Goal: Communication & Community: Answer question/provide support

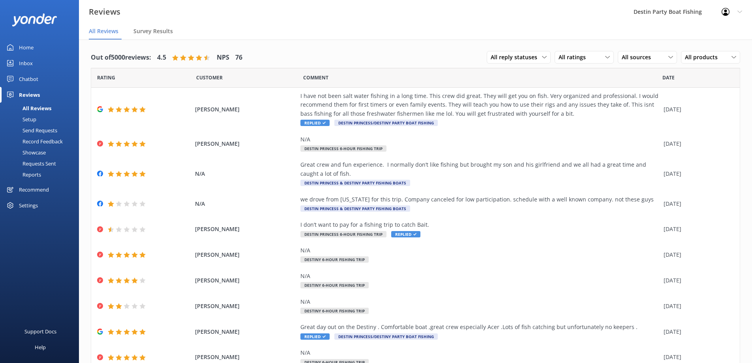
click at [16, 64] on link "Inbox" at bounding box center [39, 63] width 79 height 16
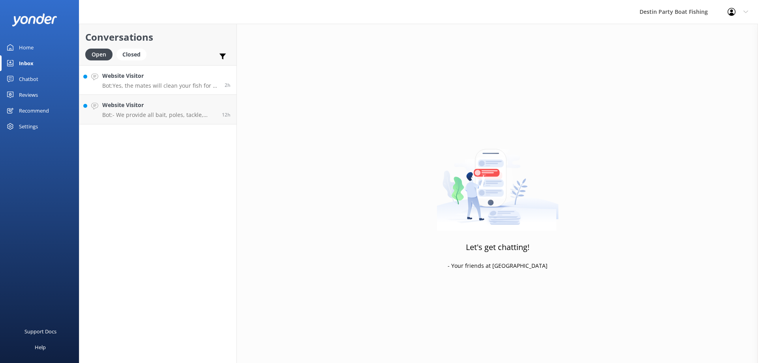
click at [169, 85] on p "Bot: Yes, the mates will clean your fish for a nominal fee. On "Open Boat" trip…" at bounding box center [160, 85] width 116 height 7
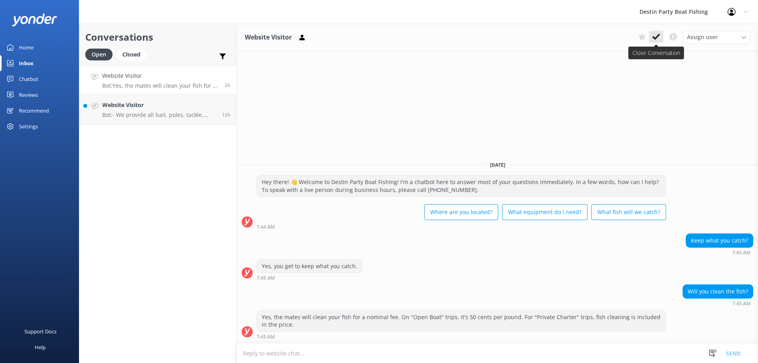
click at [653, 35] on icon at bounding box center [656, 37] width 8 height 8
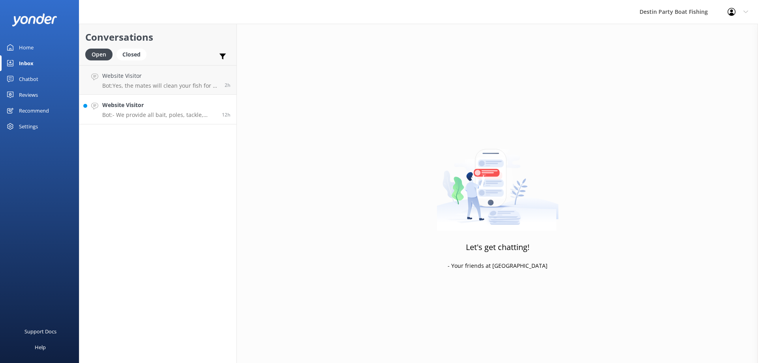
click at [167, 107] on h4 "Website Visitor" at bounding box center [159, 105] width 114 height 9
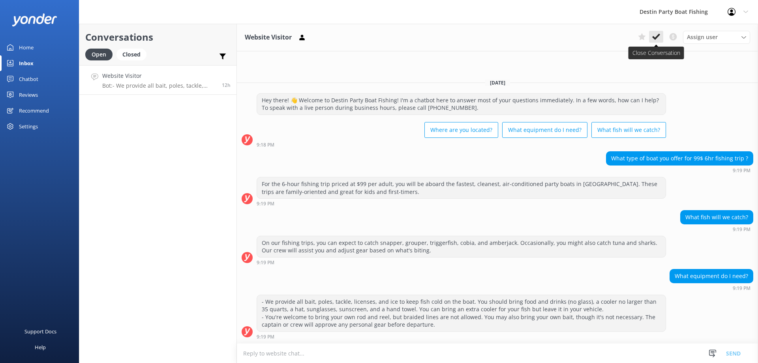
click at [655, 34] on icon at bounding box center [656, 37] width 8 height 8
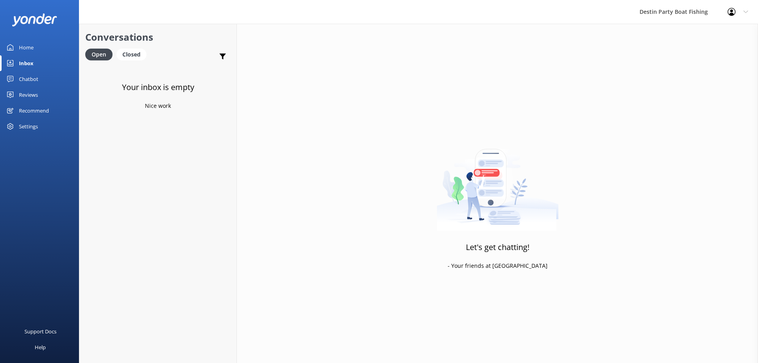
click at [34, 95] on div "Reviews" at bounding box center [28, 95] width 19 height 16
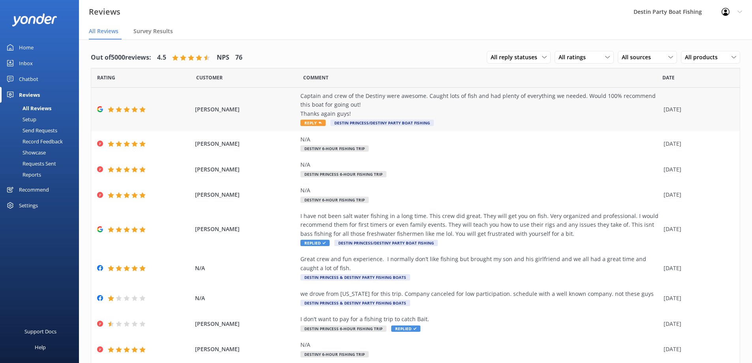
click at [303, 123] on span "Reply" at bounding box center [312, 123] width 25 height 6
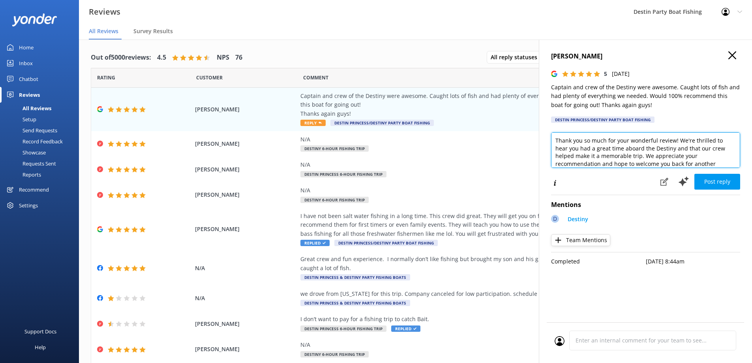
click at [553, 140] on textarea "Thank you so much for your wonderful review! We're thrilled to hear you had a g…" at bounding box center [645, 150] width 189 height 36
drag, startPoint x: 674, startPoint y: 150, endPoint x: 583, endPoint y: 149, distance: 91.6
click at [583, 149] on textarea "[PERSON_NAME], Thank you so much for your wonderful review! We're thrilled to h…" at bounding box center [645, 150] width 189 height 36
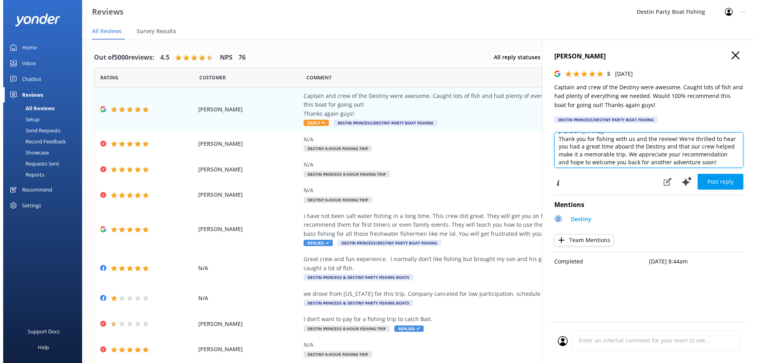
scroll to position [12, 0]
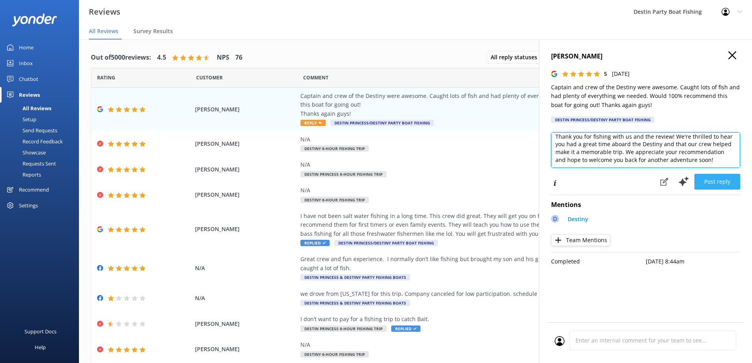
type textarea "[PERSON_NAME], Thank you for fishing with us and the review! We're thrilled to …"
click at [718, 184] on button "Post reply" at bounding box center [717, 182] width 46 height 16
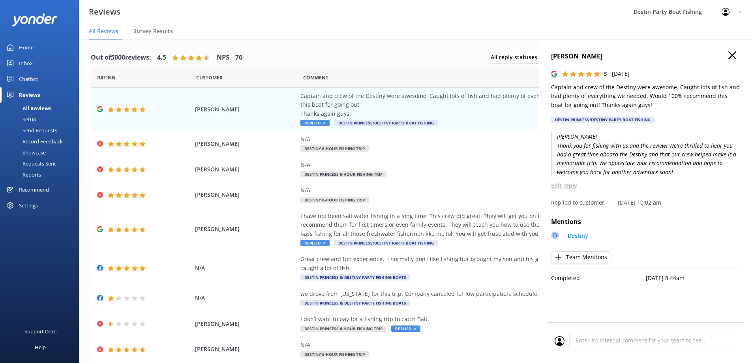
click at [731, 54] on icon "button" at bounding box center [732, 55] width 8 height 8
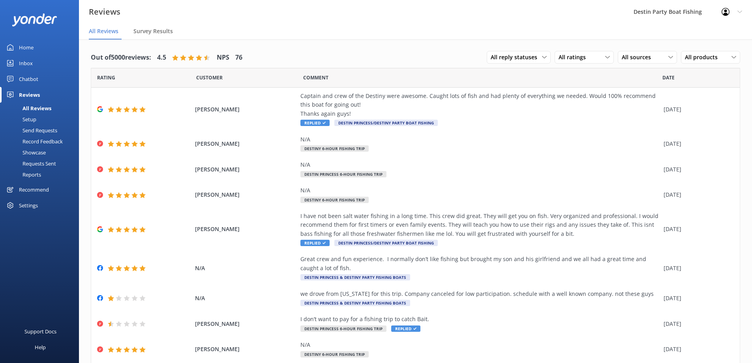
drag, startPoint x: 19, startPoint y: 30, endPoint x: 22, endPoint y: 37, distance: 7.4
click at [22, 36] on div at bounding box center [39, 19] width 79 height 39
click at [28, 48] on div "Home" at bounding box center [26, 47] width 15 height 16
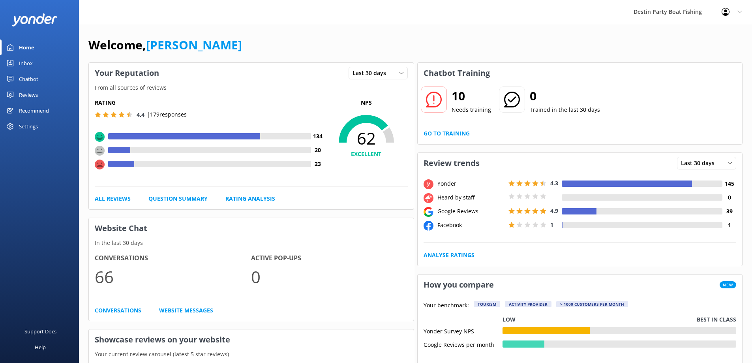
click at [465, 132] on link "Go to Training" at bounding box center [447, 133] width 46 height 9
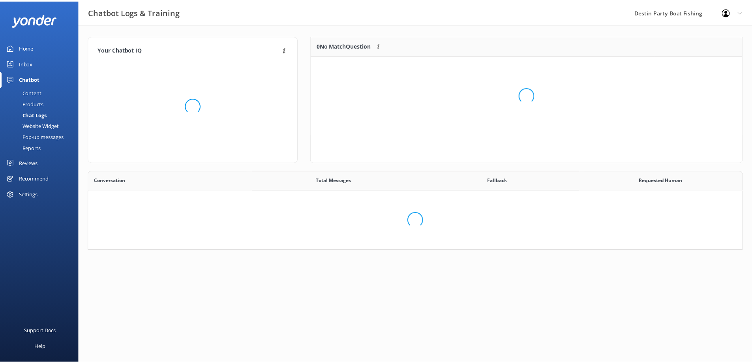
scroll to position [271, 647]
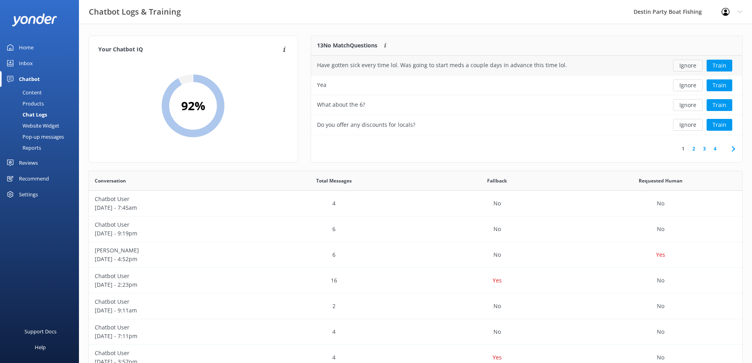
click at [688, 64] on button "Ignore" at bounding box center [688, 66] width 30 height 12
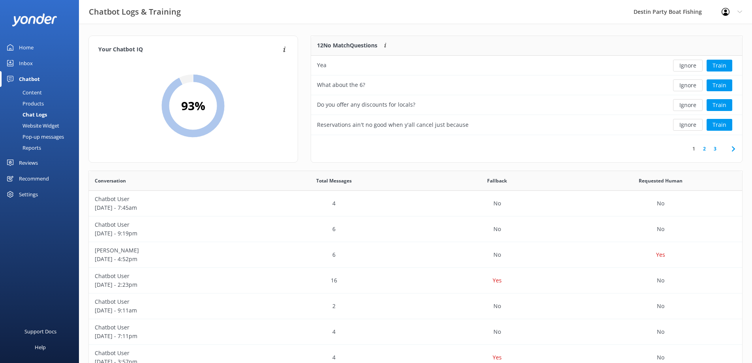
click at [688, 64] on button "Ignore" at bounding box center [688, 66] width 30 height 12
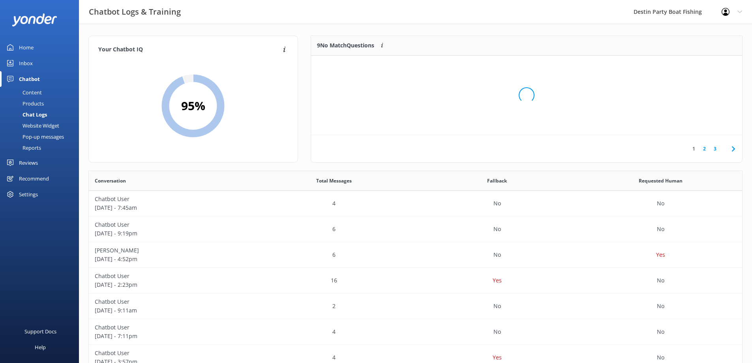
click at [688, 64] on div "Loading.." at bounding box center [526, 95] width 415 height 363
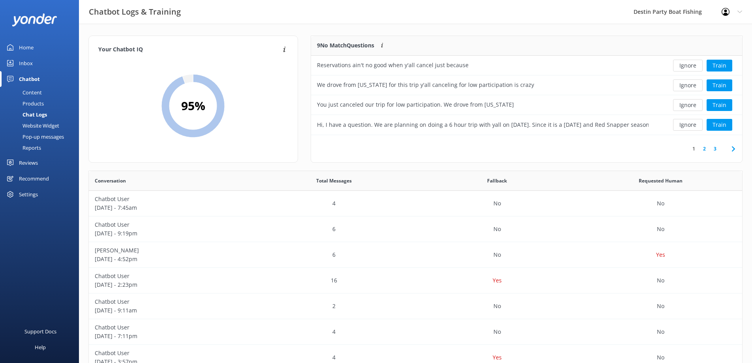
click at [688, 64] on button "Ignore" at bounding box center [688, 66] width 30 height 12
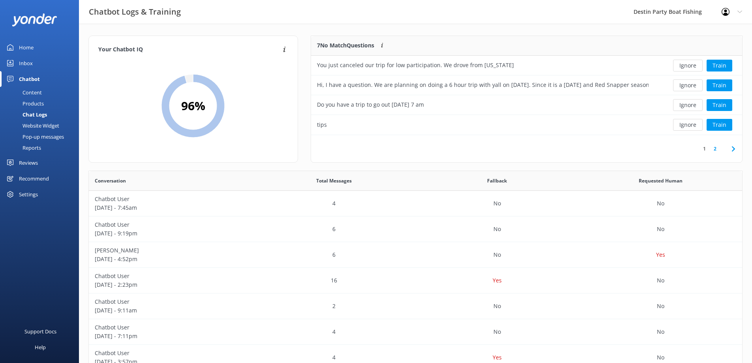
click at [688, 64] on button "Ignore" at bounding box center [688, 66] width 30 height 12
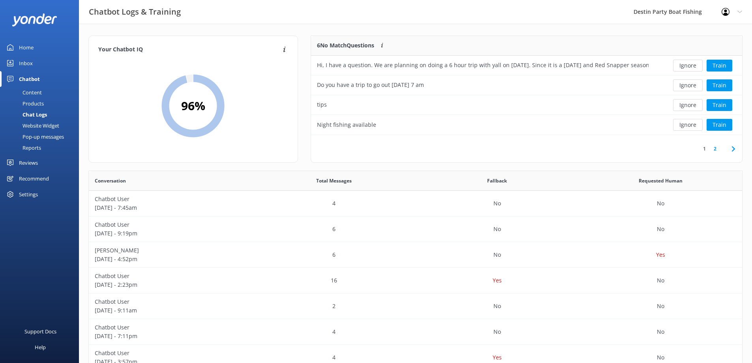
click at [688, 64] on button "Ignore" at bounding box center [688, 66] width 30 height 12
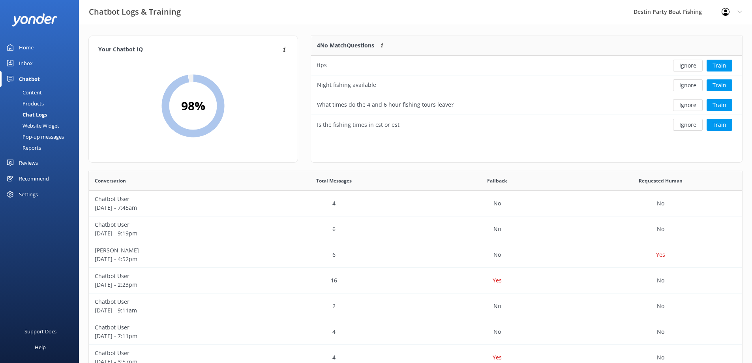
click at [688, 64] on button "Ignore" at bounding box center [688, 66] width 30 height 12
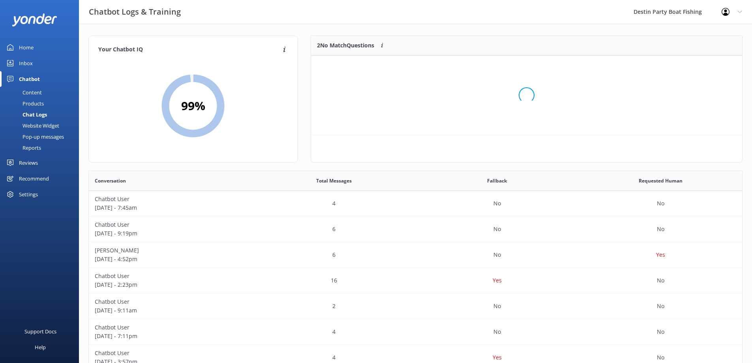
scroll to position [54, 425]
click at [688, 64] on button "Ignore" at bounding box center [688, 66] width 30 height 12
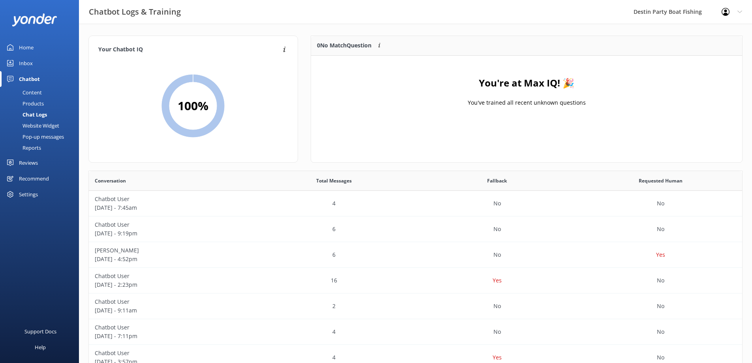
click at [24, 49] on div "Home" at bounding box center [26, 47] width 15 height 16
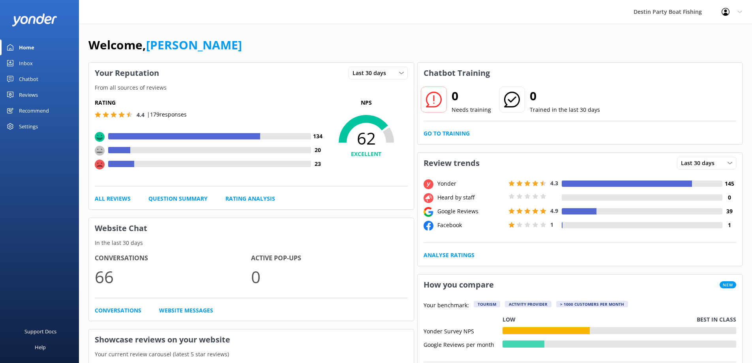
click at [28, 93] on div "Reviews" at bounding box center [28, 95] width 19 height 16
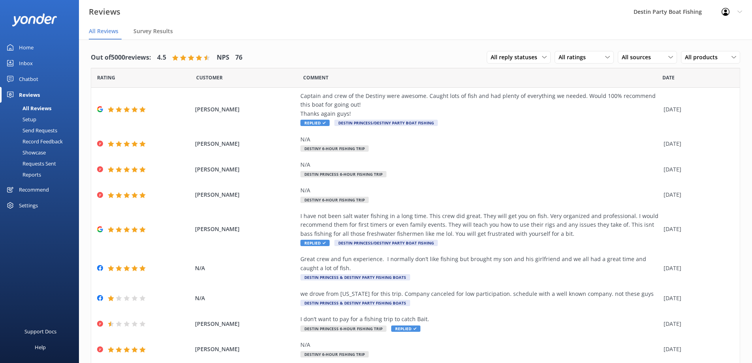
click at [28, 75] on div "Chatbot" at bounding box center [28, 79] width 19 height 16
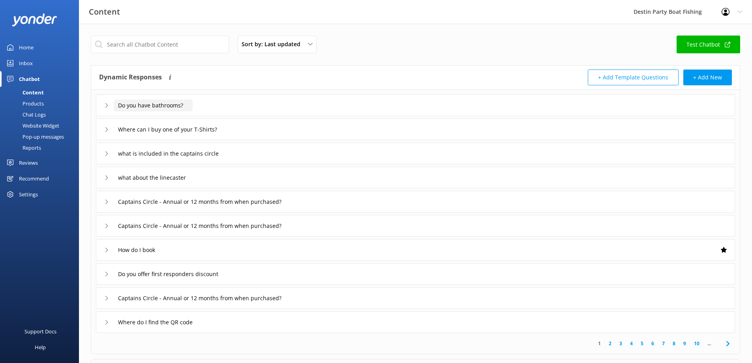
click at [139, 108] on input "Do you have bathrooms?" at bounding box center [153, 105] width 79 height 12
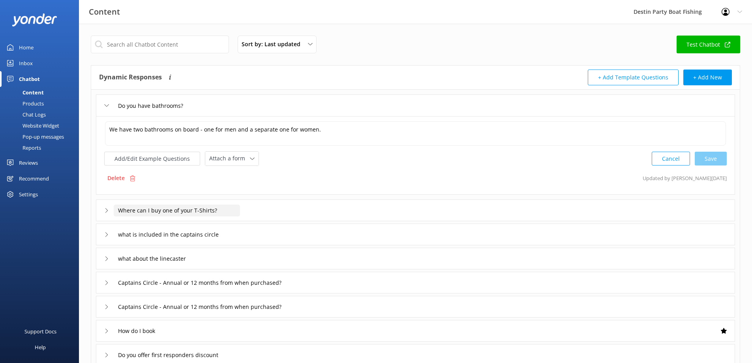
click at [162, 212] on input "Where can I buy one of your T-Shirts?" at bounding box center [177, 210] width 126 height 12
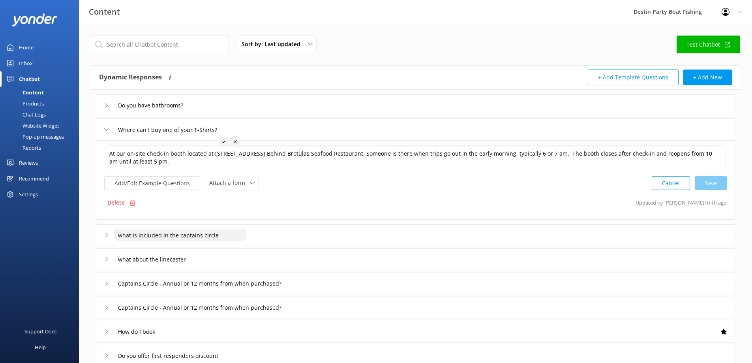
click at [159, 238] on input "what is included in the captains circle" at bounding box center [180, 235] width 133 height 12
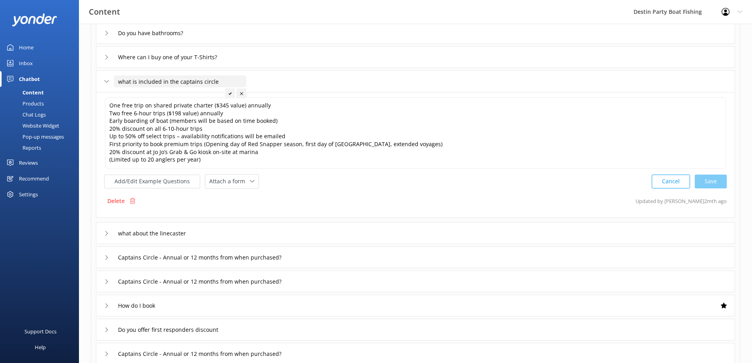
scroll to position [79, 0]
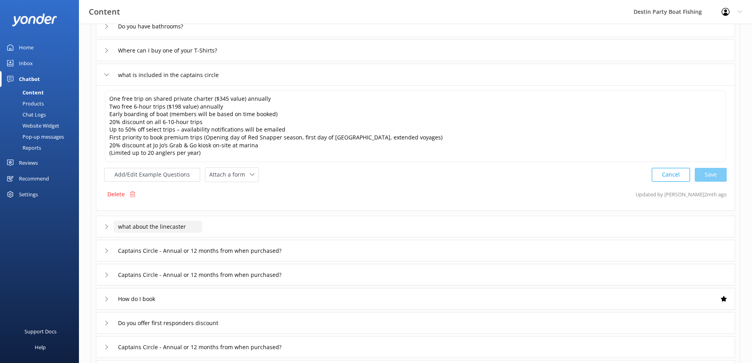
click at [174, 224] on input "what about the linecaster" at bounding box center [158, 227] width 88 height 12
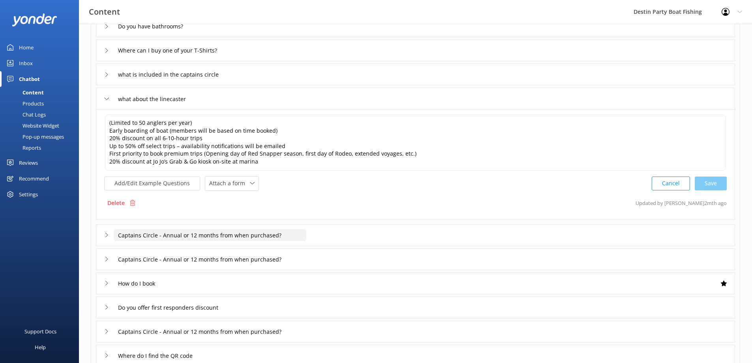
click at [180, 236] on input "Captains Circle - Annual or 12 months from when purchased?" at bounding box center [210, 235] width 193 height 12
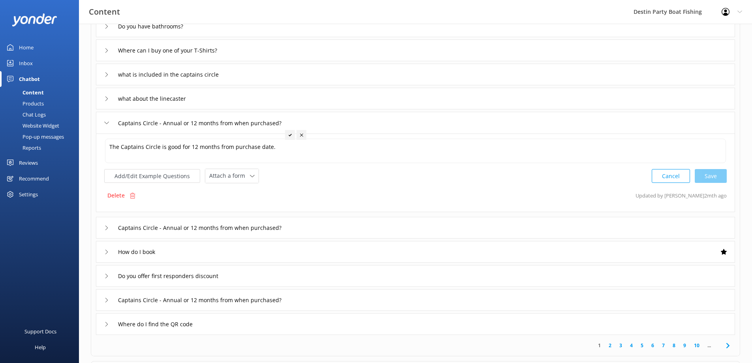
click at [185, 255] on div "How do I book" at bounding box center [415, 252] width 639 height 22
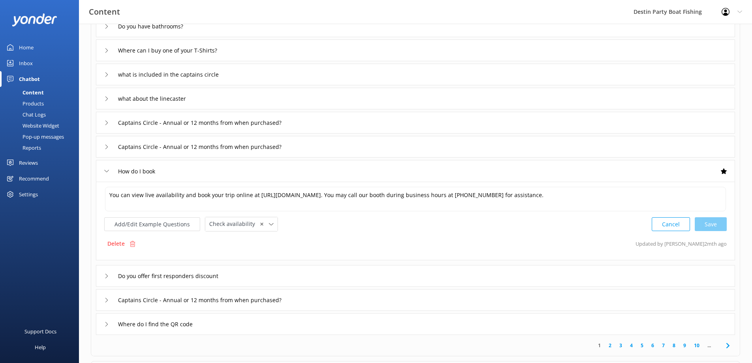
click at [24, 45] on div "Home" at bounding box center [26, 47] width 15 height 16
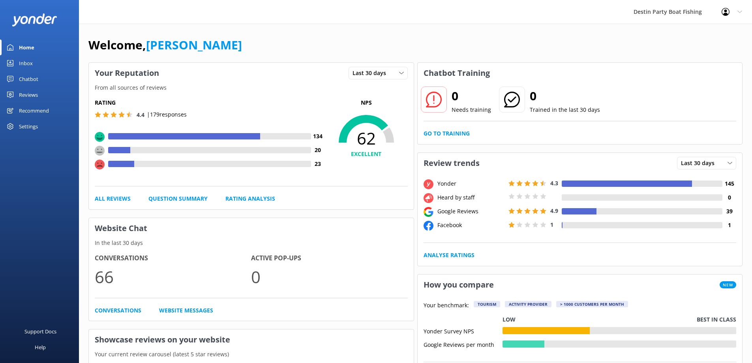
drag, startPoint x: 413, startPoint y: 259, endPoint x: 421, endPoint y: 163, distance: 95.9
